Goal: Task Accomplishment & Management: Manage account settings

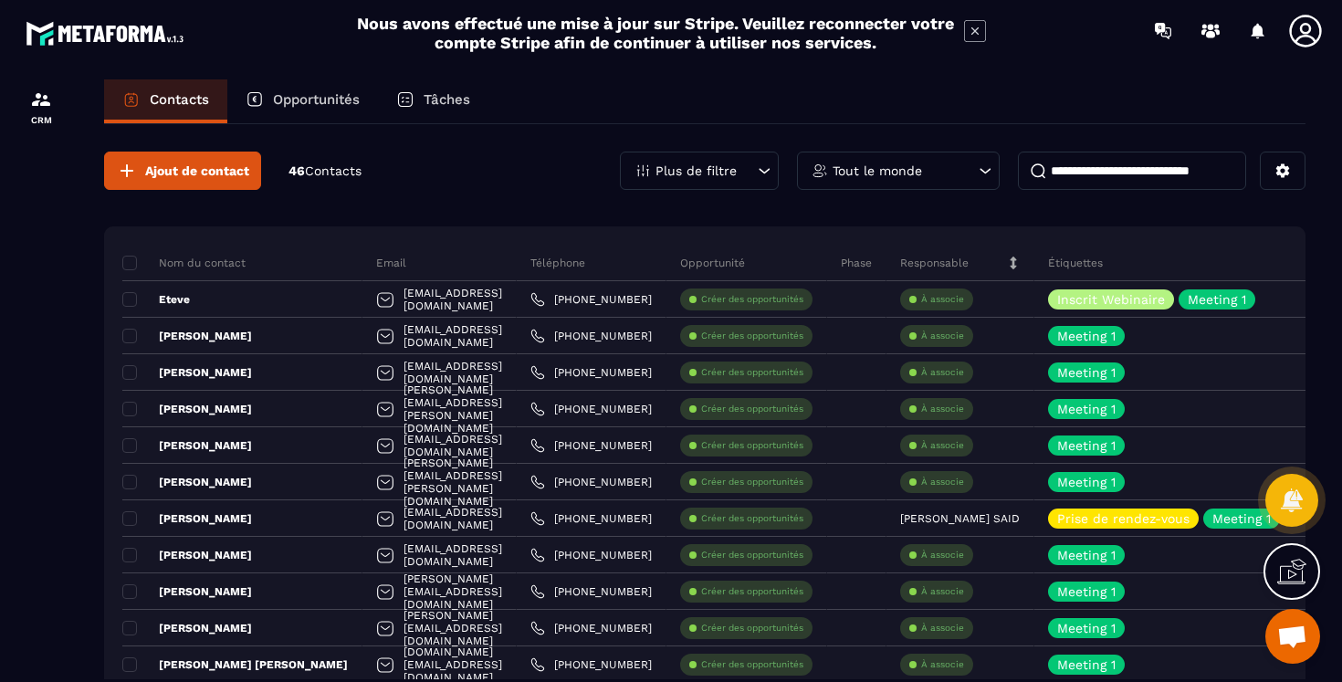
click at [664, 187] on div "Plus de filtre" at bounding box center [699, 171] width 159 height 38
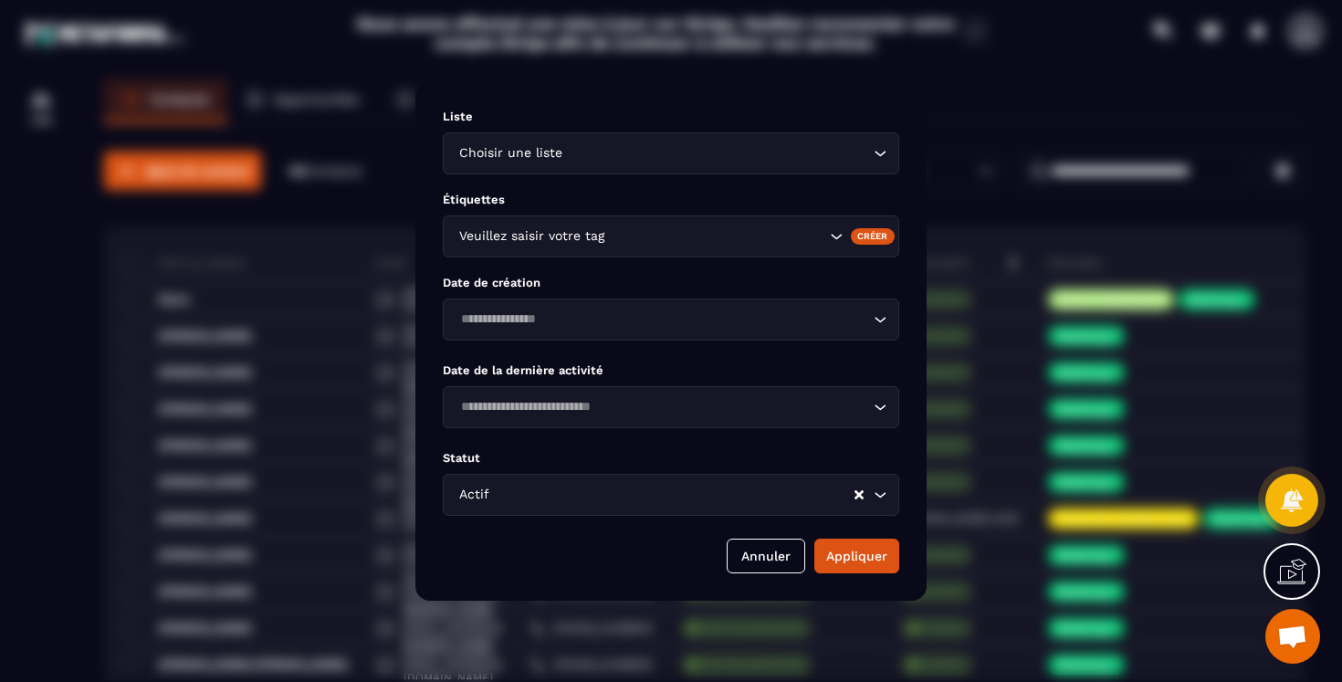
click at [386, 197] on div "Modal window" at bounding box center [671, 341] width 1342 height 682
click at [947, 216] on div "Modal window" at bounding box center [671, 341] width 1342 height 682
click at [785, 557] on button "Annuler" at bounding box center [766, 556] width 79 height 35
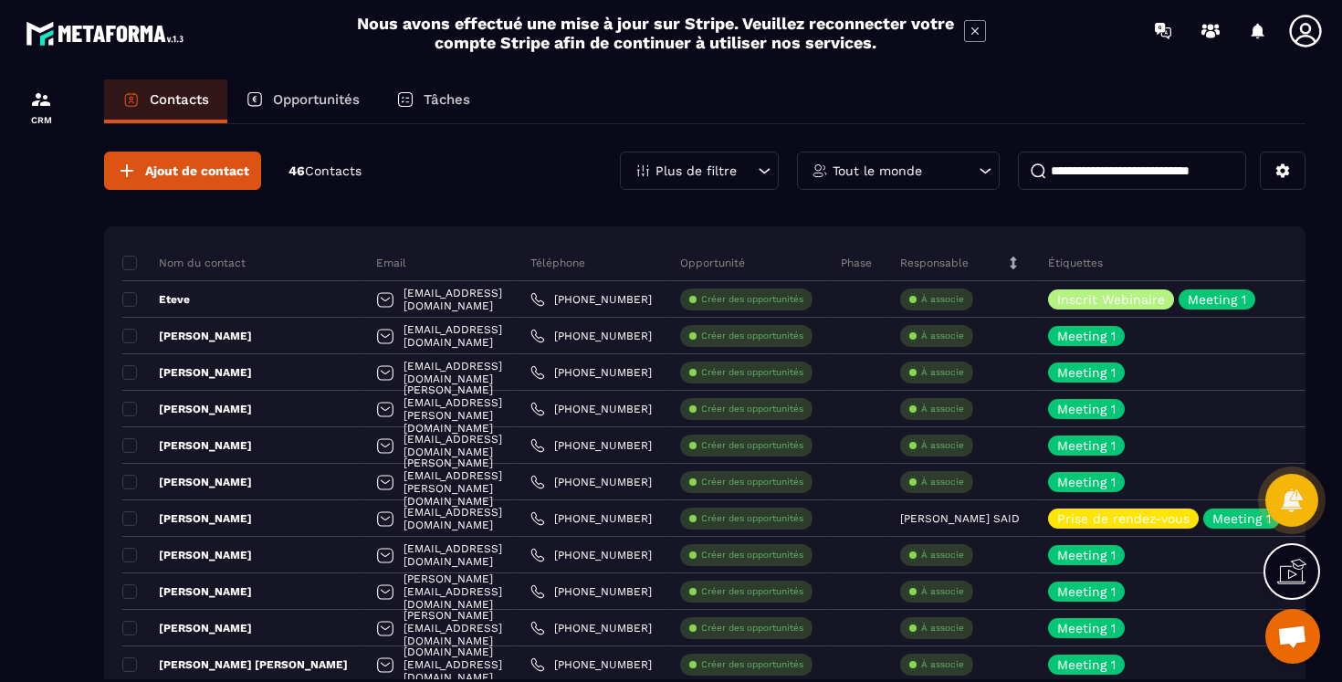
click at [843, 174] on p "Tout le monde" at bounding box center [877, 170] width 89 height 13
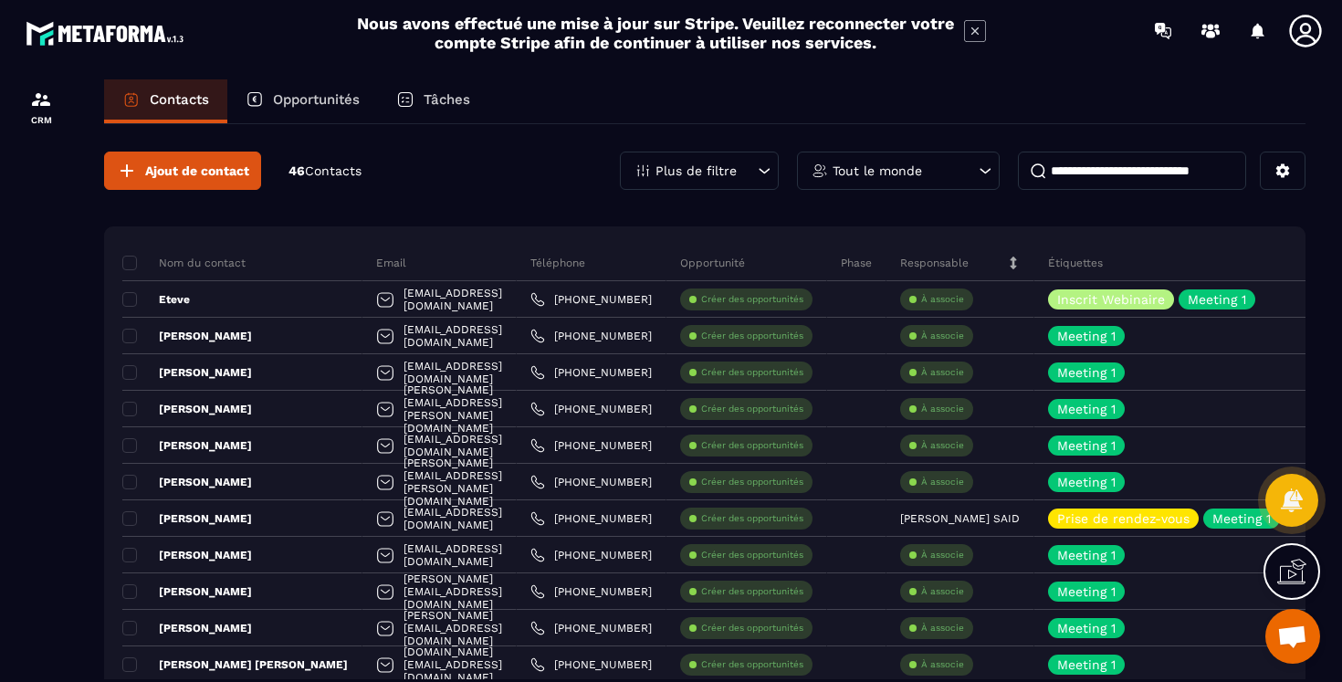
click at [860, 173] on p "Tout le monde" at bounding box center [877, 170] width 89 height 13
